Goal: Transaction & Acquisition: Register for event/course

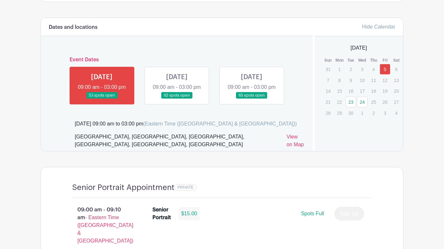
scroll to position [364, 0]
click at [102, 99] on link at bounding box center [102, 99] width 0 height 0
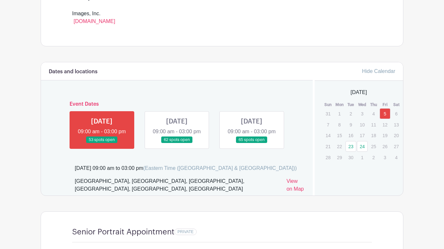
scroll to position [320, 0]
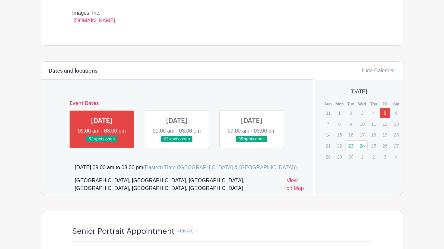
click at [102, 143] on link at bounding box center [102, 143] width 0 height 0
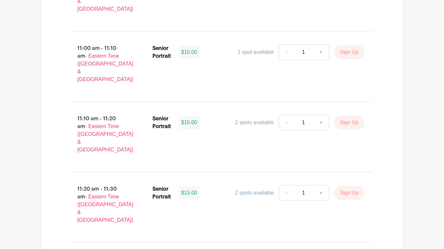
scroll to position [1371, 0]
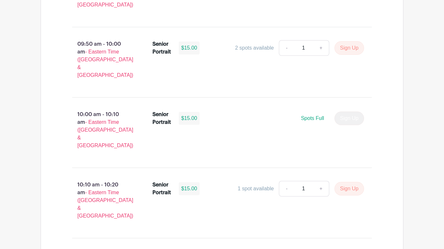
scroll to position [881, 0]
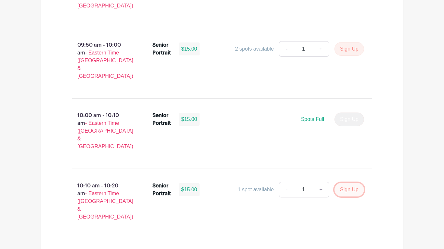
click at [353, 183] on button "Sign Up" at bounding box center [349, 190] width 30 height 14
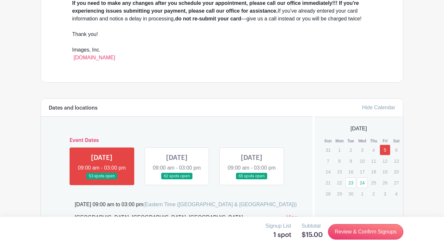
scroll to position [283, 0]
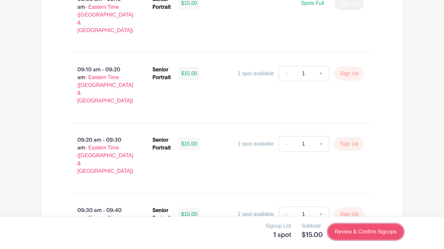
click at [382, 236] on link "Review & Confirm Signups" at bounding box center [365, 232] width 75 height 16
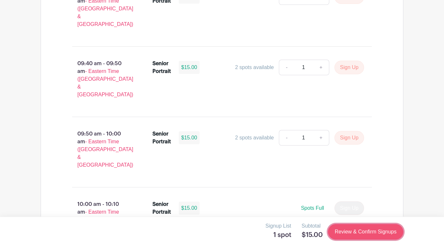
scroll to position [794, 0]
